Goal: Go to known website: Access a specific website the user already knows

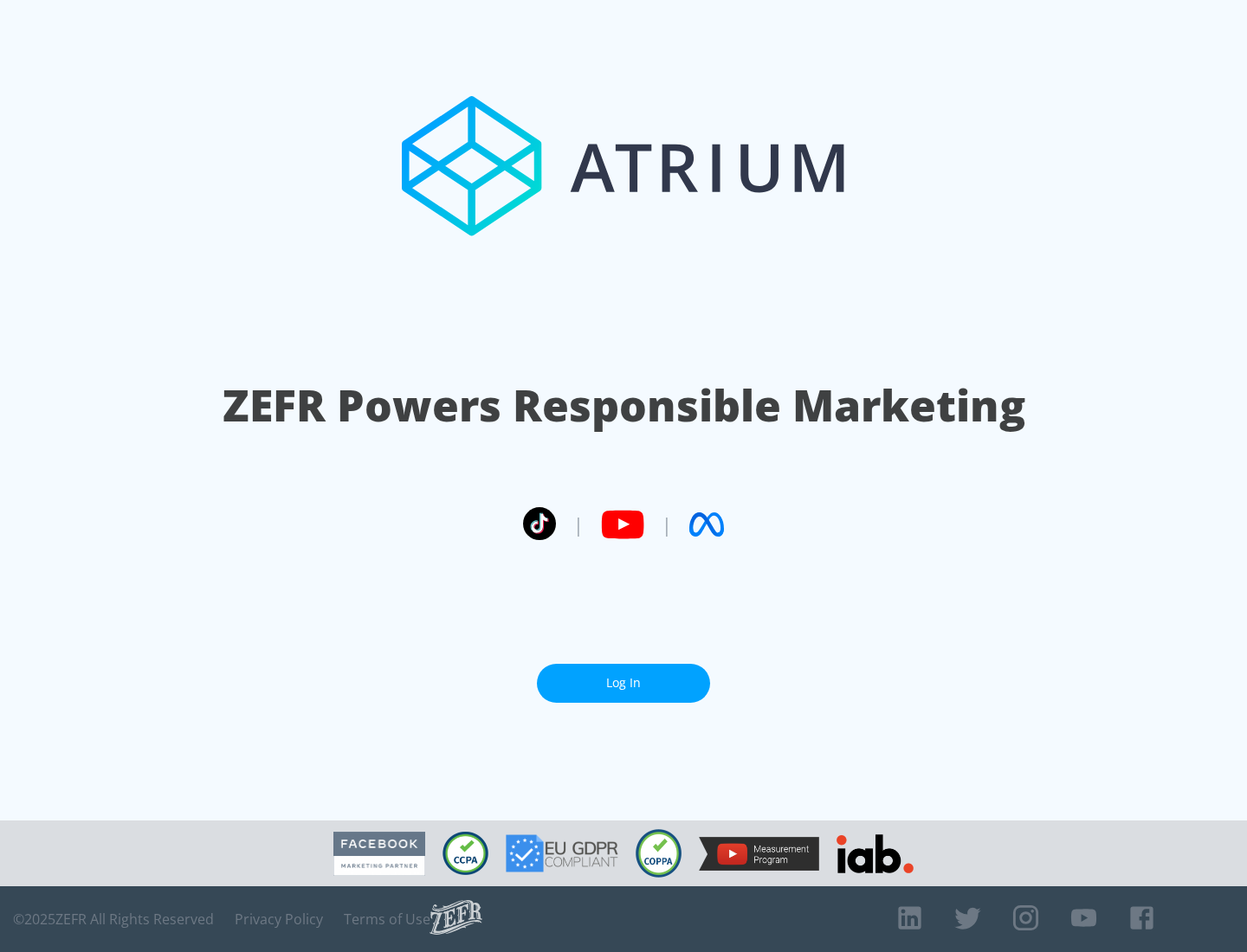
click at [624, 677] on link "Log In" at bounding box center [623, 683] width 173 height 39
